Goal: Task Accomplishment & Management: Manage account settings

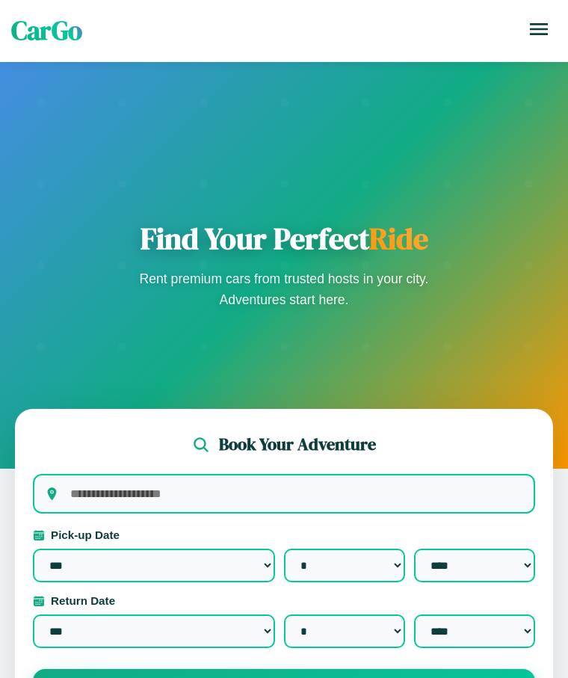
select select "*"
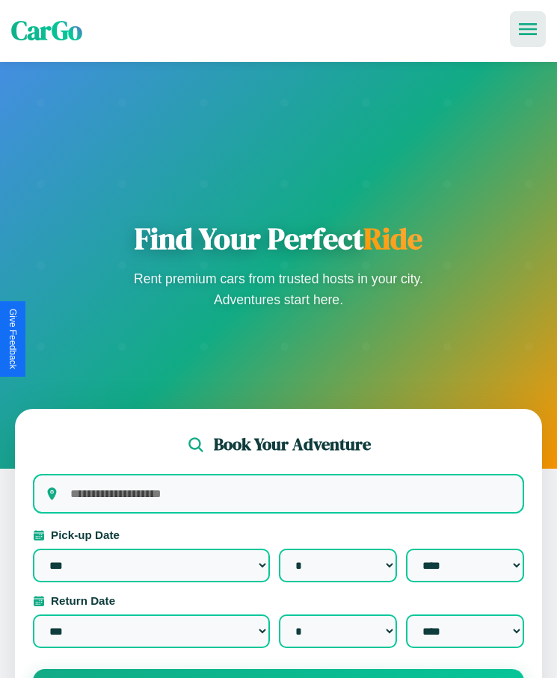
click at [528, 29] on icon at bounding box center [528, 29] width 18 height 12
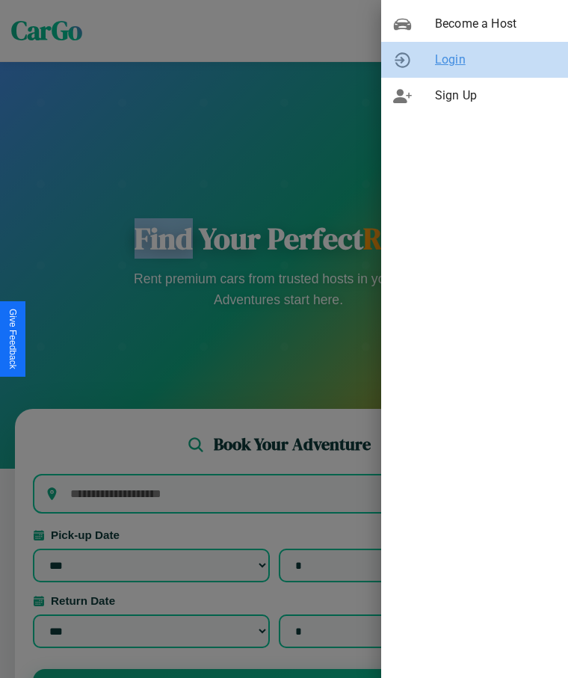
click at [475, 60] on span "Login" at bounding box center [495, 60] width 121 height 18
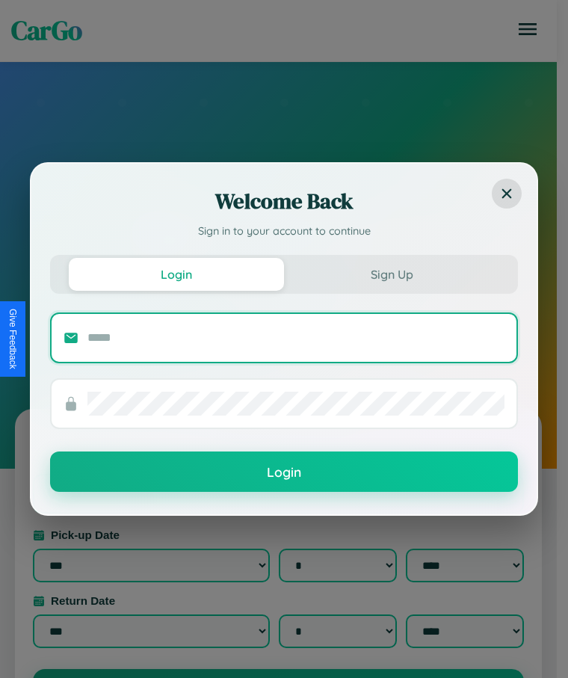
click at [296, 337] on input "text" at bounding box center [295, 338] width 417 height 24
type input "**********"
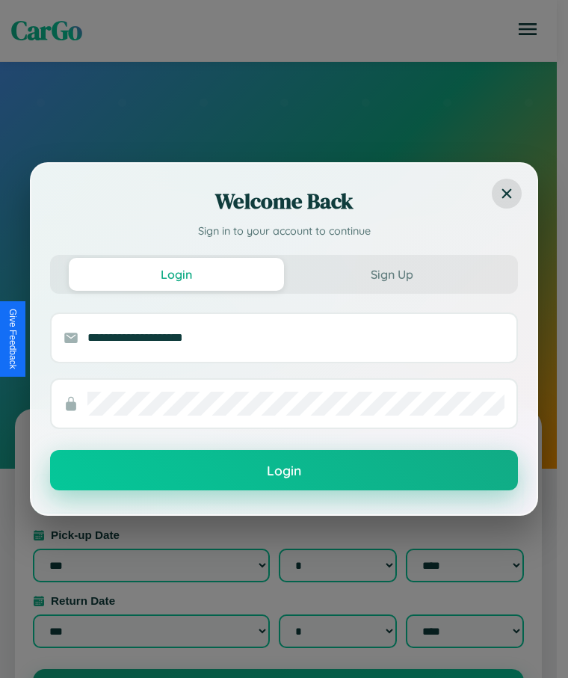
click at [284, 471] on button "Login" at bounding box center [284, 470] width 468 height 40
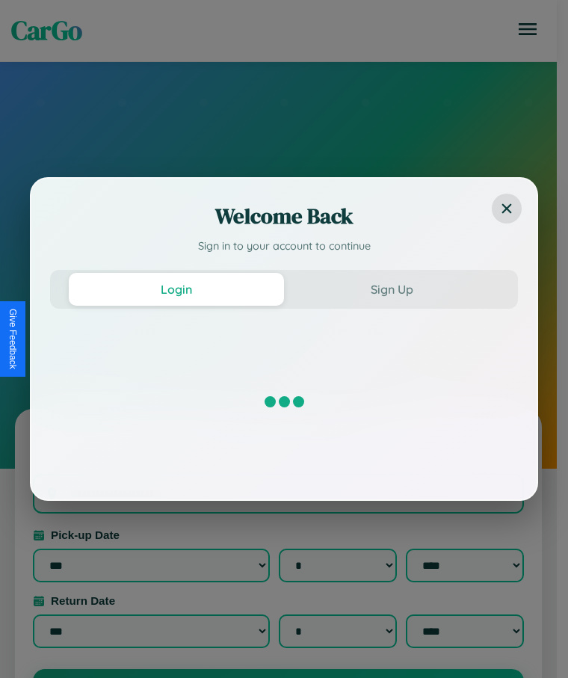
select select "*"
